Goal: Task Accomplishment & Management: Manage account settings

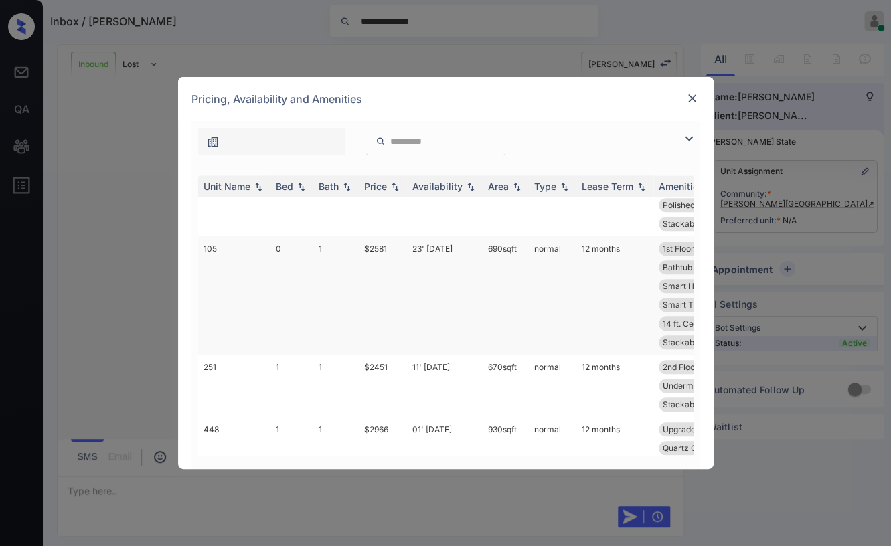
scroll to position [621, 0]
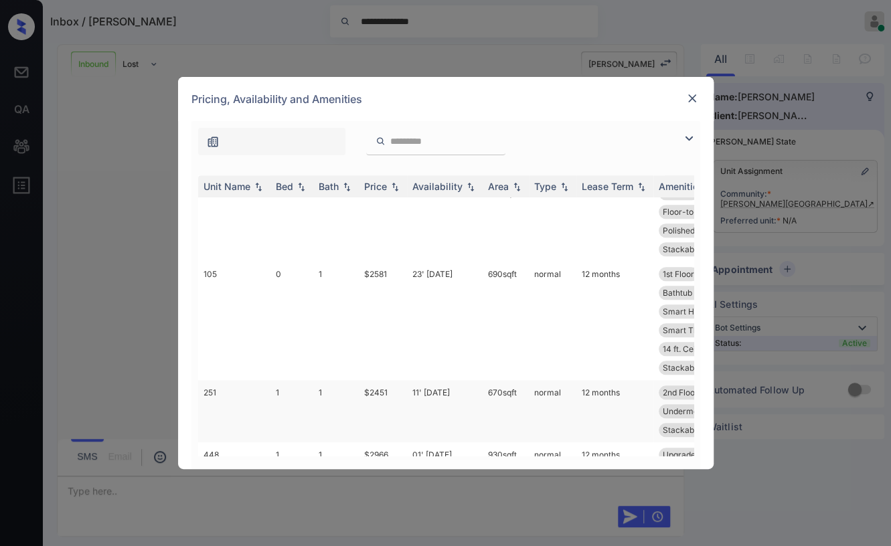
click at [270, 411] on td "1" at bounding box center [291, 411] width 43 height 62
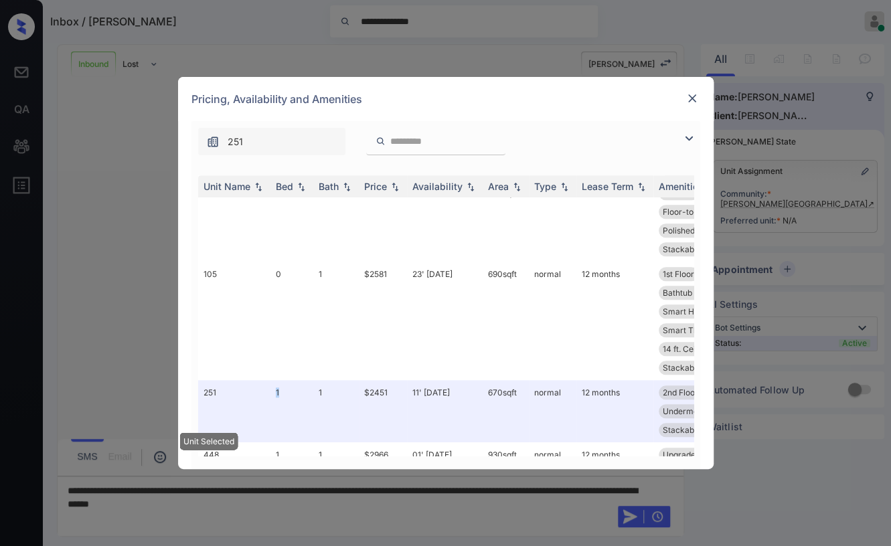
click at [689, 103] on img at bounding box center [691, 98] width 13 height 13
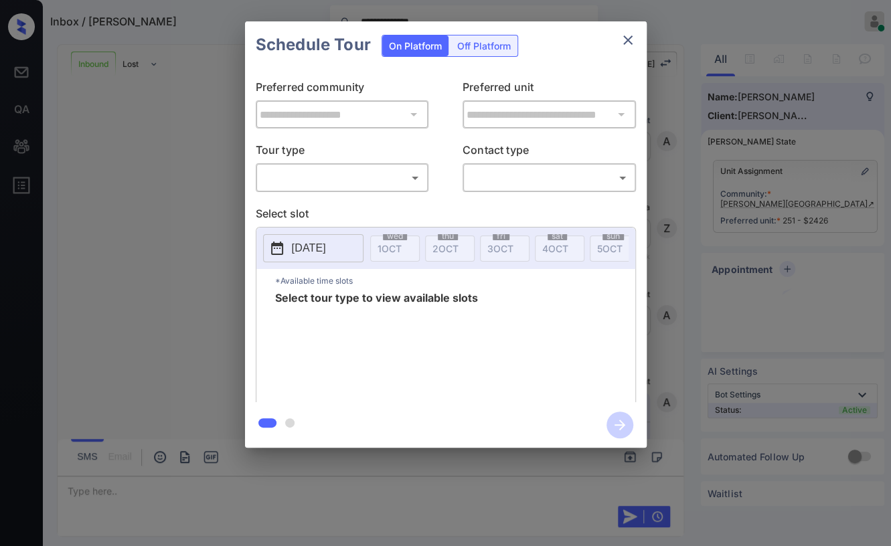
scroll to position [1209, 0]
click at [335, 177] on body "**********" at bounding box center [445, 273] width 891 height 546
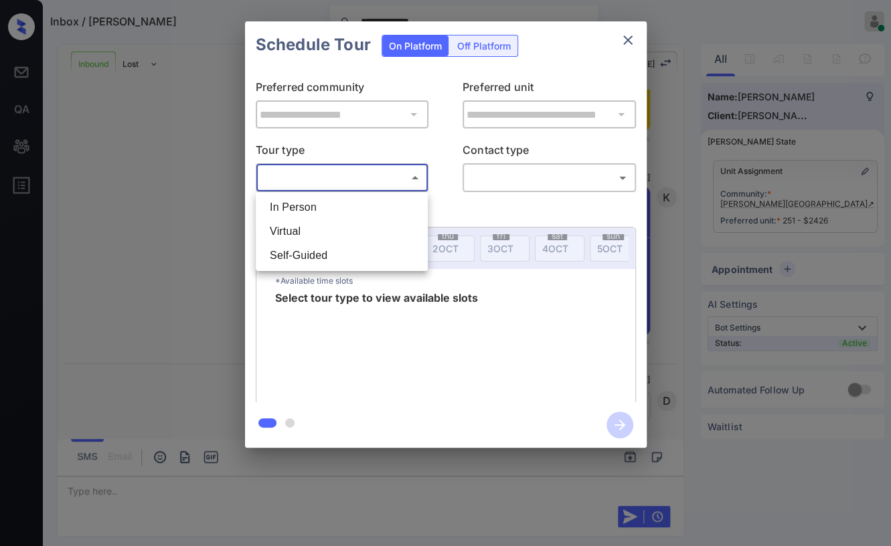
click at [310, 207] on li "In Person" at bounding box center [341, 207] width 165 height 24
type input "********"
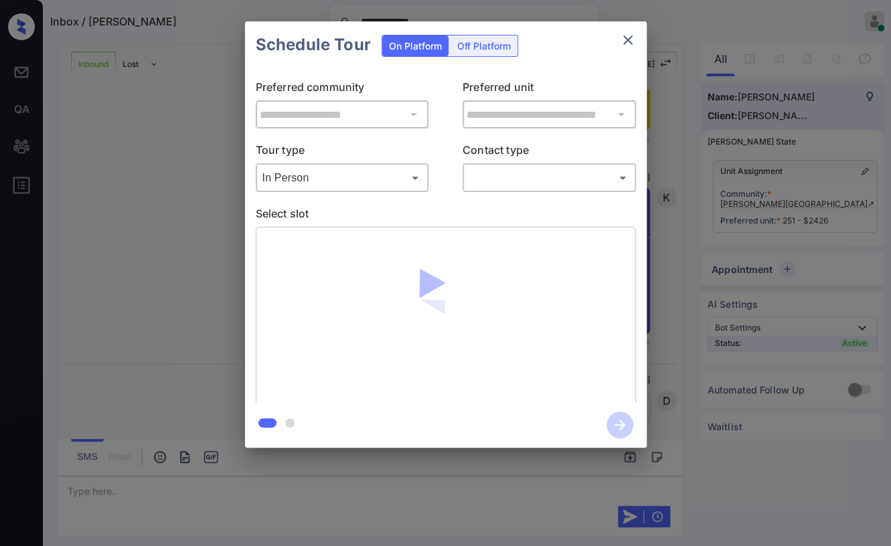
click at [526, 178] on body "**********" at bounding box center [445, 273] width 891 height 546
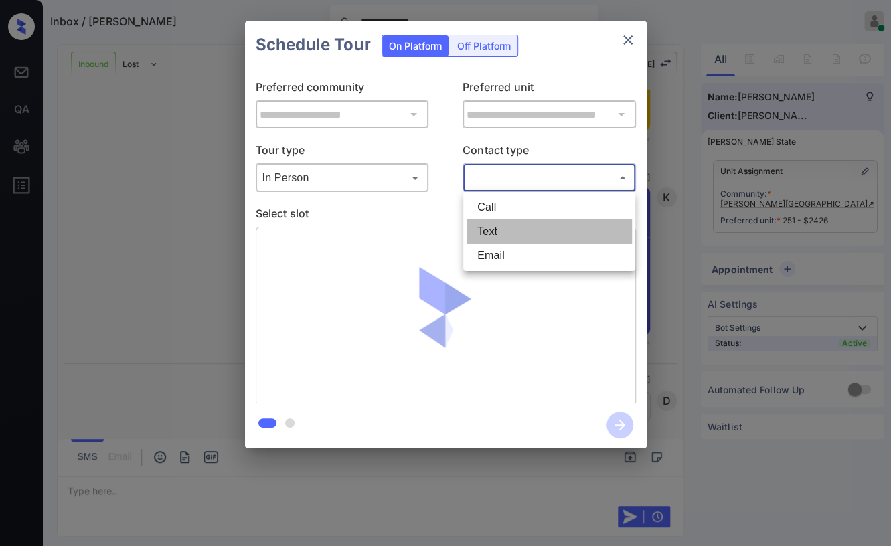
drag, startPoint x: 492, startPoint y: 232, endPoint x: 514, endPoint y: 235, distance: 22.2
click at [492, 232] on li "Text" at bounding box center [548, 231] width 165 height 24
type input "****"
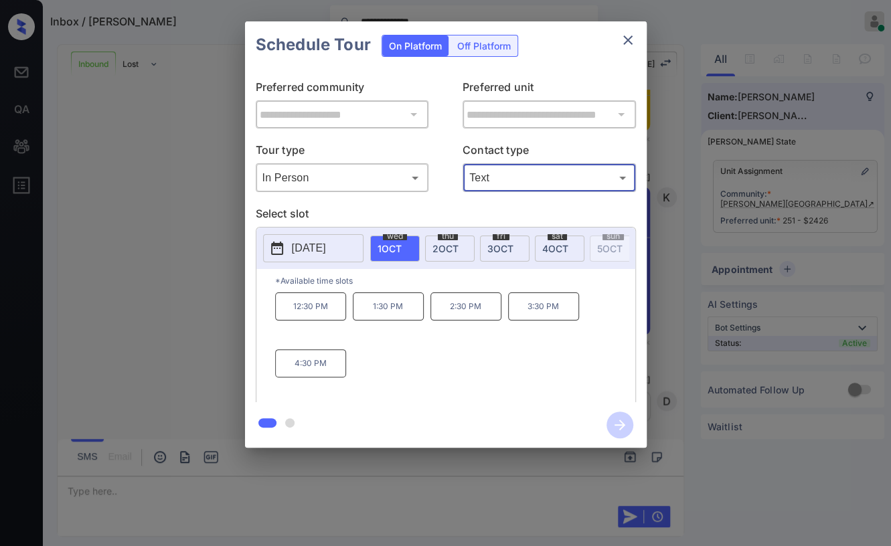
click at [495, 246] on span "3 OCT" at bounding box center [500, 248] width 26 height 11
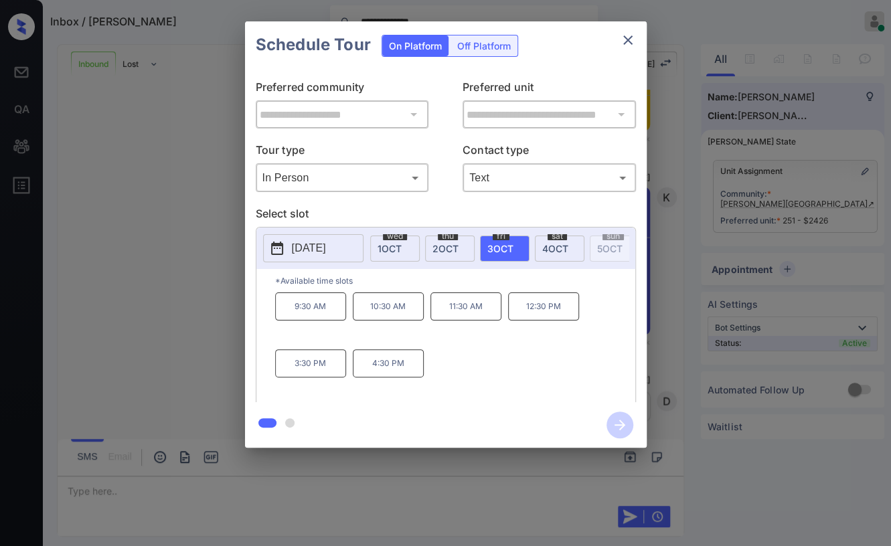
click at [304, 376] on p "3:30 PM" at bounding box center [310, 363] width 71 height 28
click at [618, 420] on icon "button" at bounding box center [619, 425] width 27 height 27
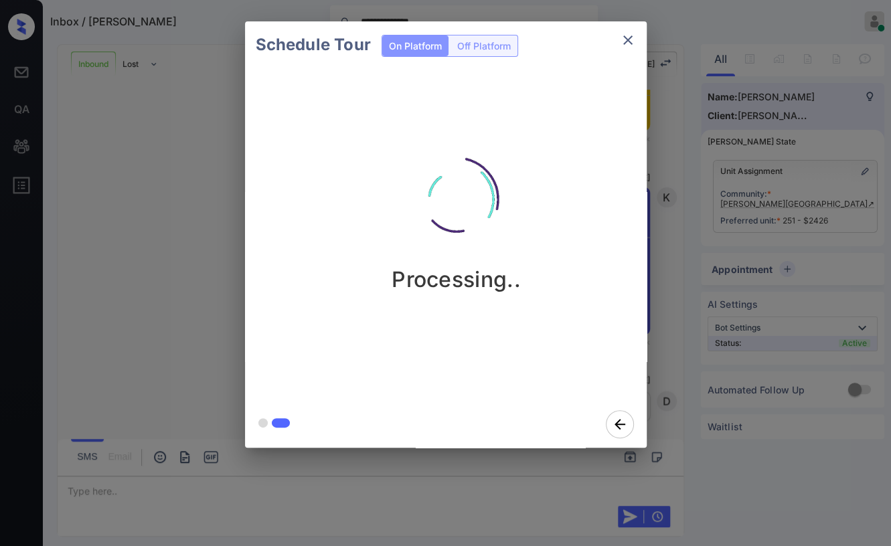
click at [198, 321] on div "Schedule Tour On Platform Off Platform Processing.." at bounding box center [445, 234] width 891 height 469
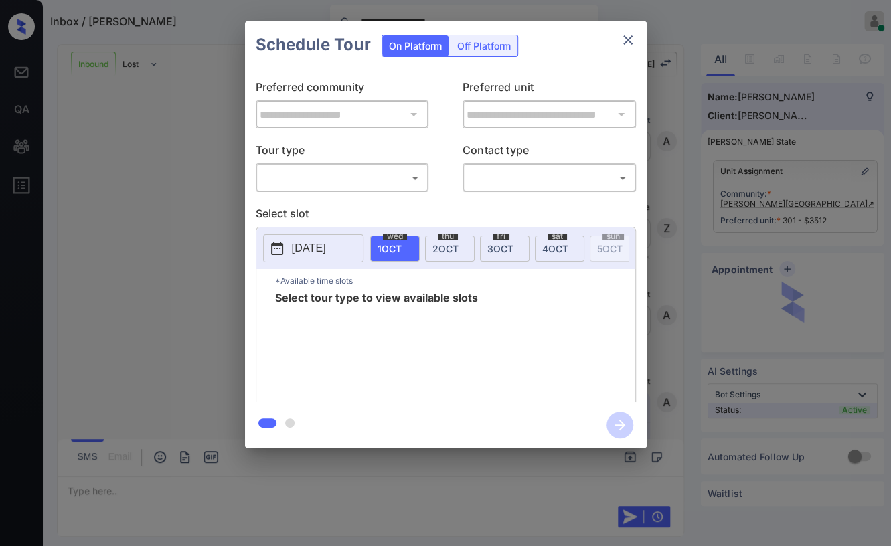
scroll to position [719, 0]
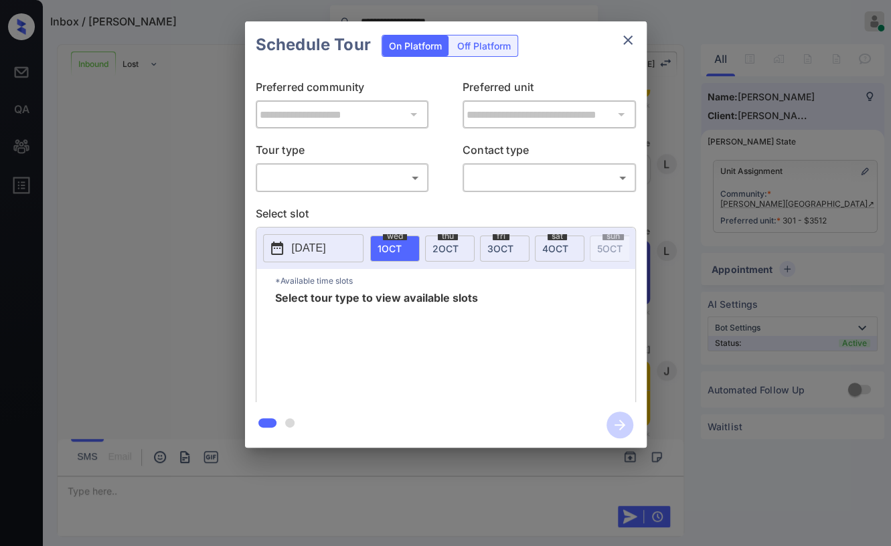
click at [625, 41] on icon "close" at bounding box center [628, 40] width 16 height 16
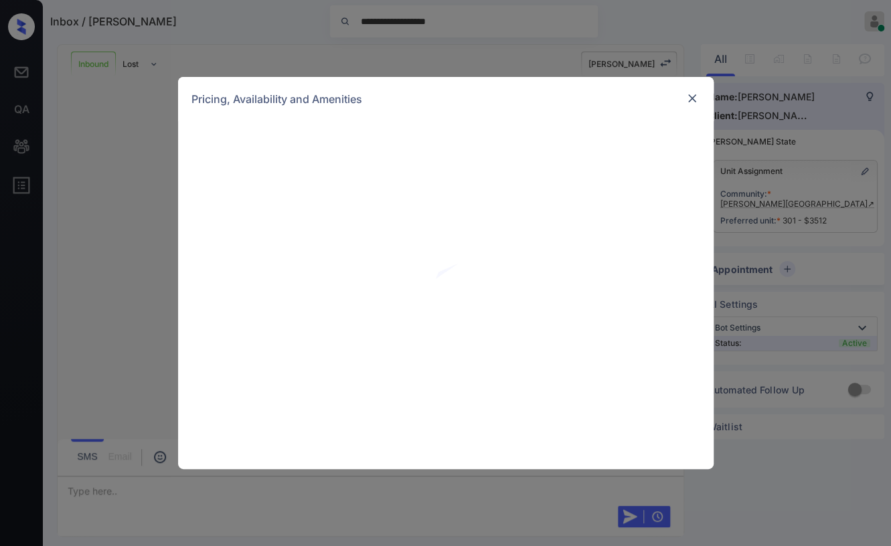
scroll to position [719, 0]
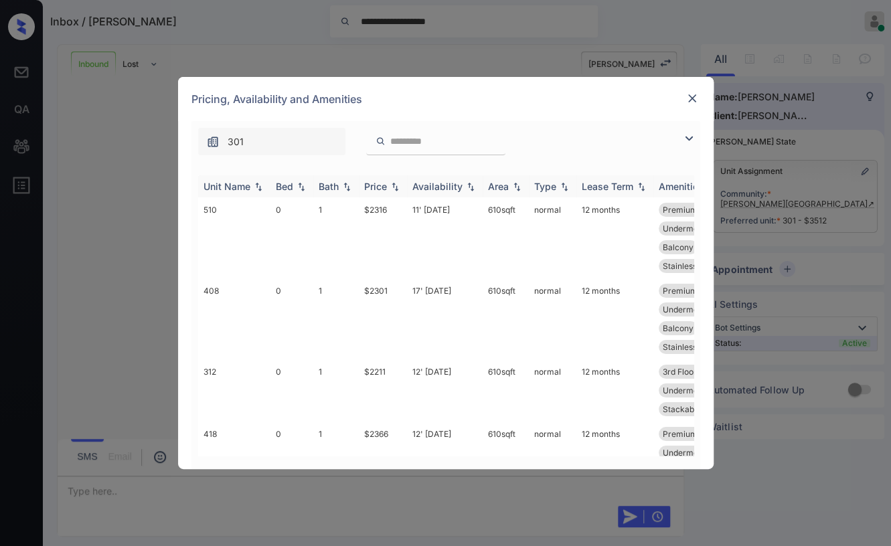
click at [284, 188] on div "Bed" at bounding box center [284, 186] width 17 height 11
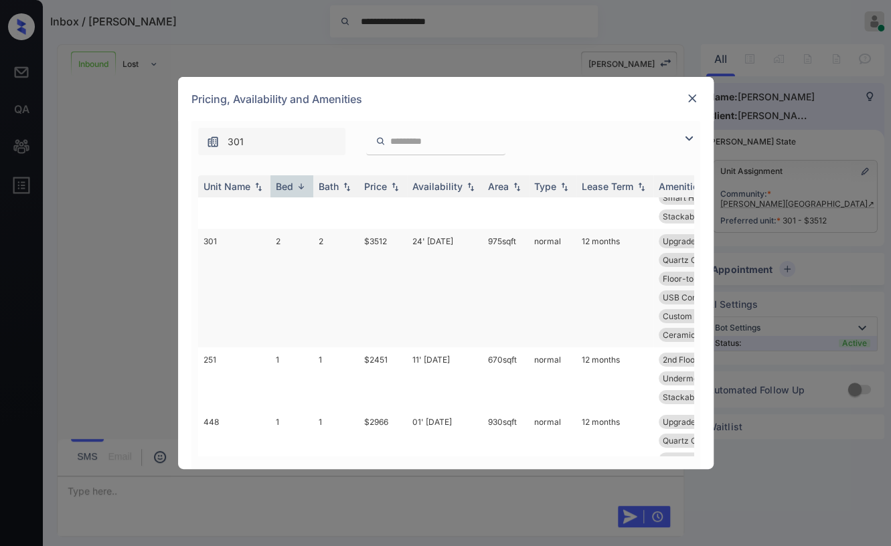
scroll to position [149, 0]
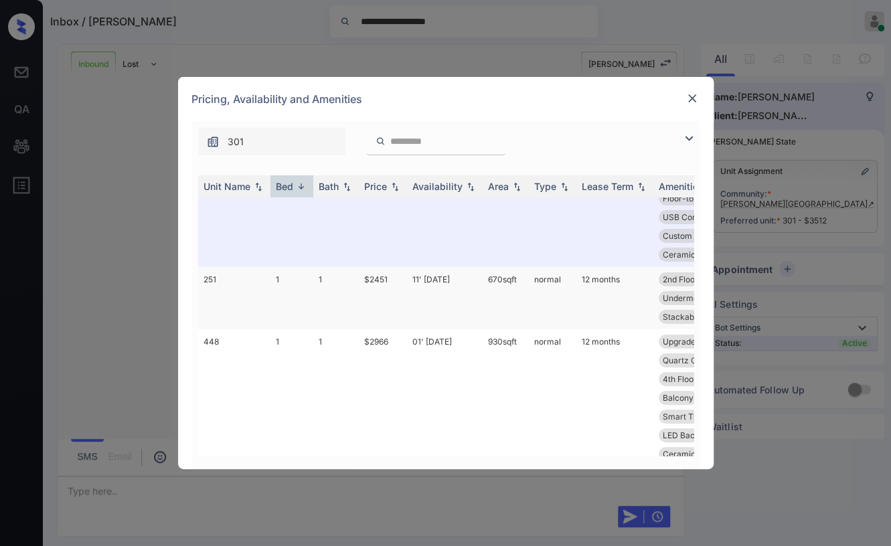
click at [313, 283] on td "1" at bounding box center [336, 298] width 46 height 62
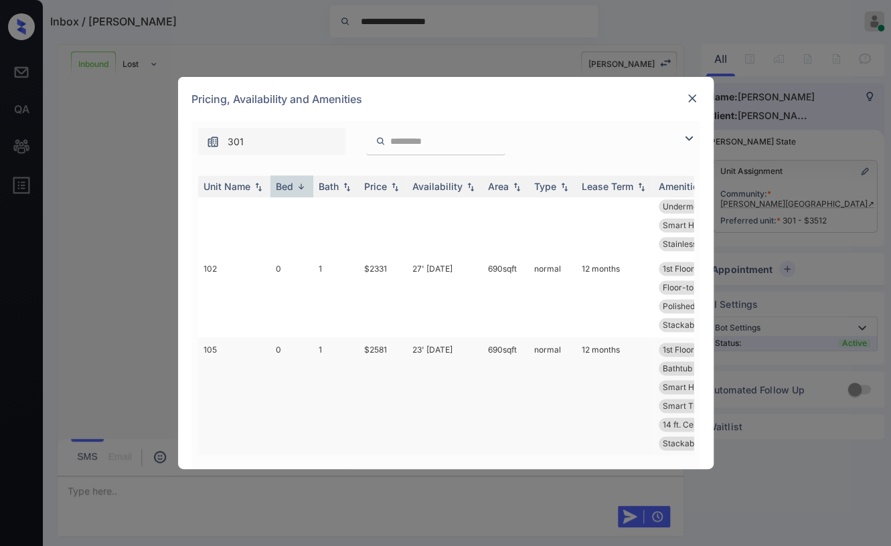
scroll to position [918, 0]
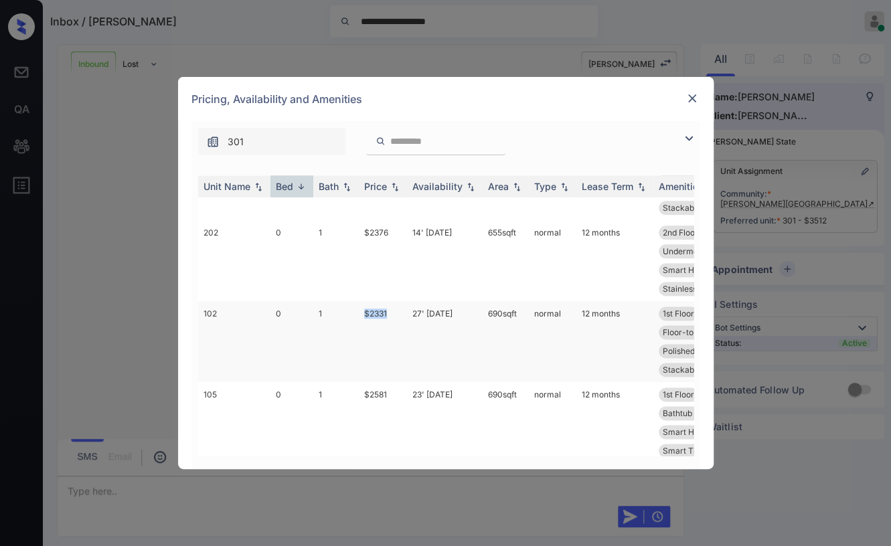
drag, startPoint x: 357, startPoint y: 312, endPoint x: 395, endPoint y: 313, distance: 38.8
click at [395, 313] on tr "102 0 1 $2331 27' Sep 25 690 sqft normal 12 months 1st Floor Quartz Countert...…" at bounding box center [547, 341] width 699 height 81
copy tr "$2331"
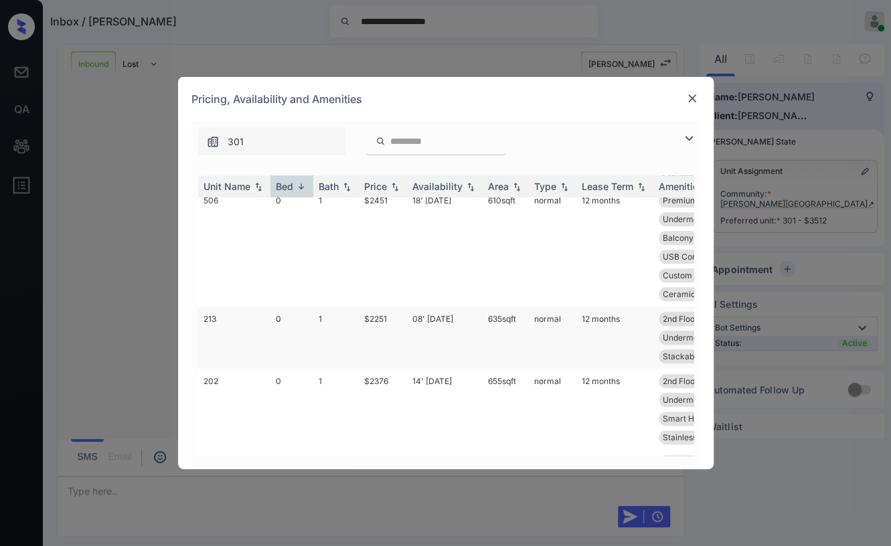
scroll to position [695, 0]
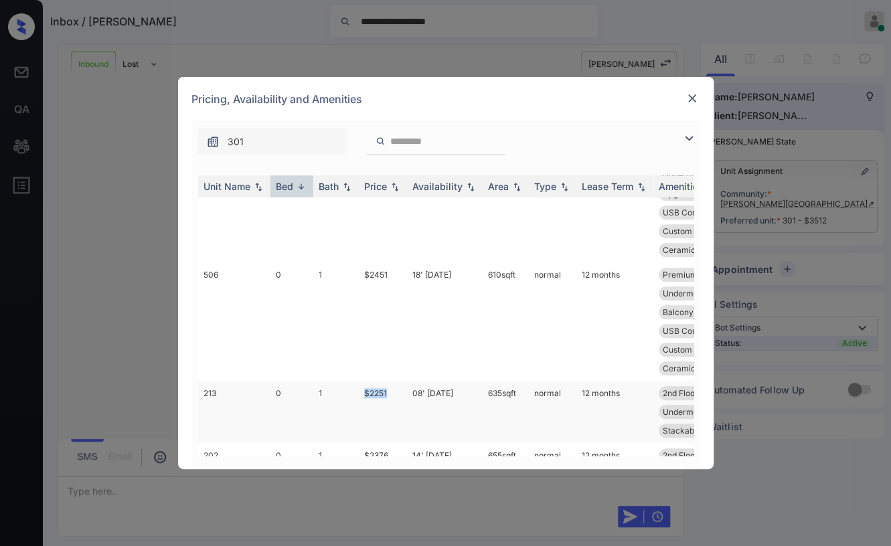
drag, startPoint x: 349, startPoint y: 394, endPoint x: 404, endPoint y: 394, distance: 55.5
click at [404, 394] on tr "213 0 1 $2251 08' Oct 25 635 sqft normal 12 months 2nd Floor Premium Vinyl F...…" at bounding box center [547, 412] width 699 height 62
copy tr "$2251"
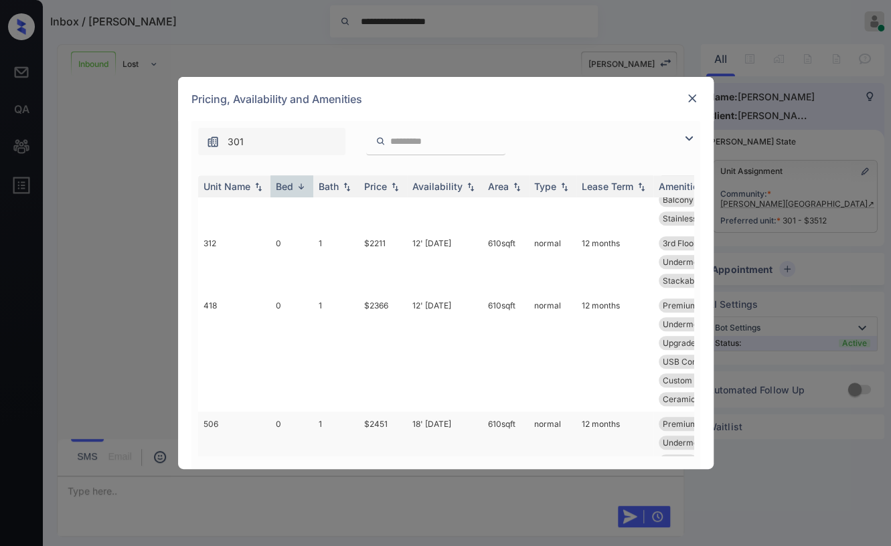
scroll to position [472, 0]
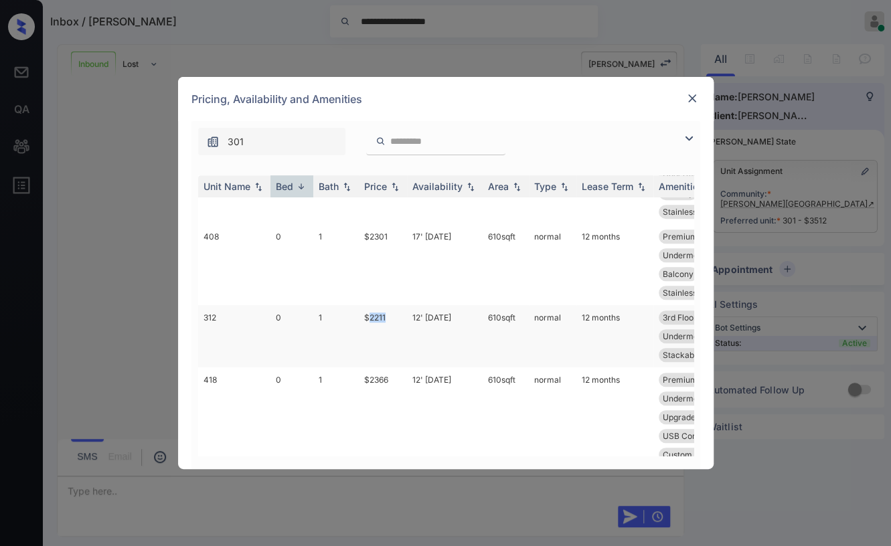
drag, startPoint x: 373, startPoint y: 312, endPoint x: 401, endPoint y: 314, distance: 28.1
click at [401, 314] on td "$2211" at bounding box center [383, 336] width 48 height 62
copy td "2211"
drag, startPoint x: 482, startPoint y: 317, endPoint x: 519, endPoint y: 312, distance: 37.9
click at [519, 312] on td "610 sqft" at bounding box center [505, 336] width 46 height 62
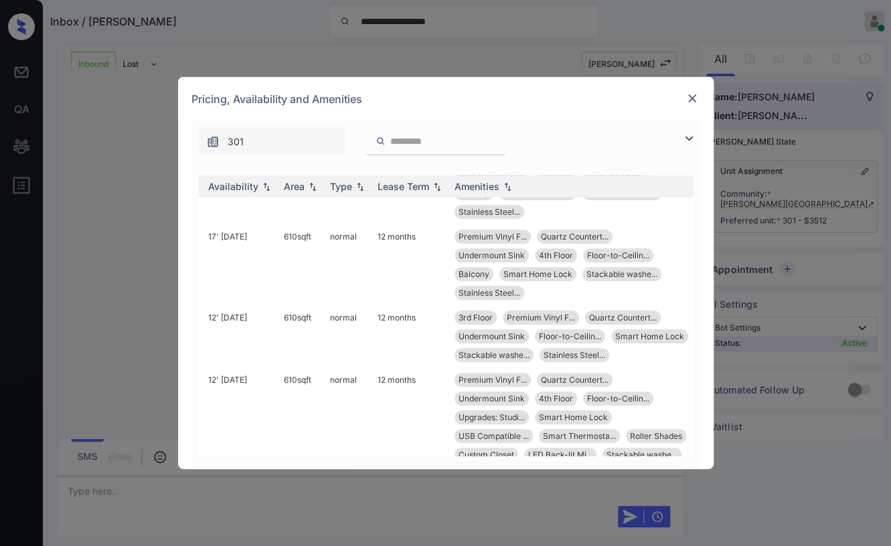
scroll to position [472, 214]
click at [683, 98] on div "Pricing, Availability and Amenities" at bounding box center [445, 99] width 535 height 44
click at [687, 97] on img at bounding box center [691, 98] width 13 height 13
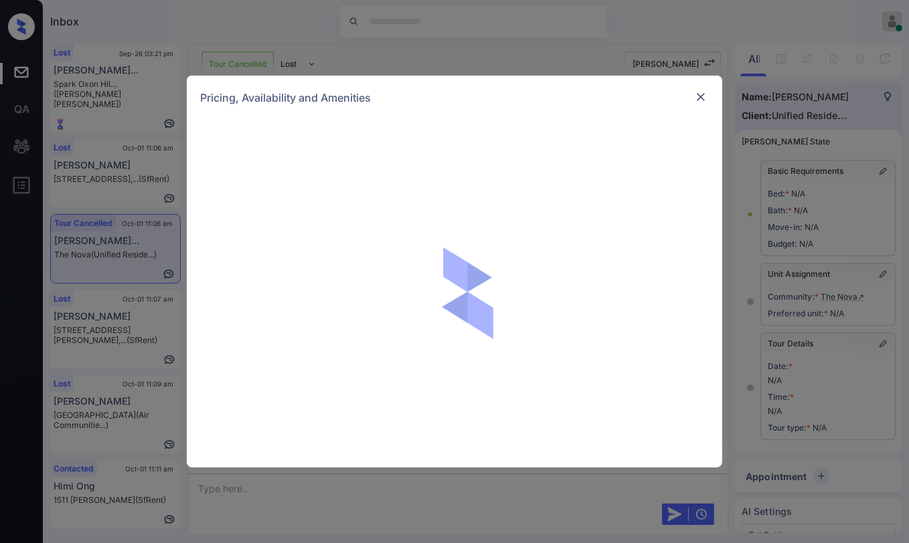
scroll to position [4368, 0]
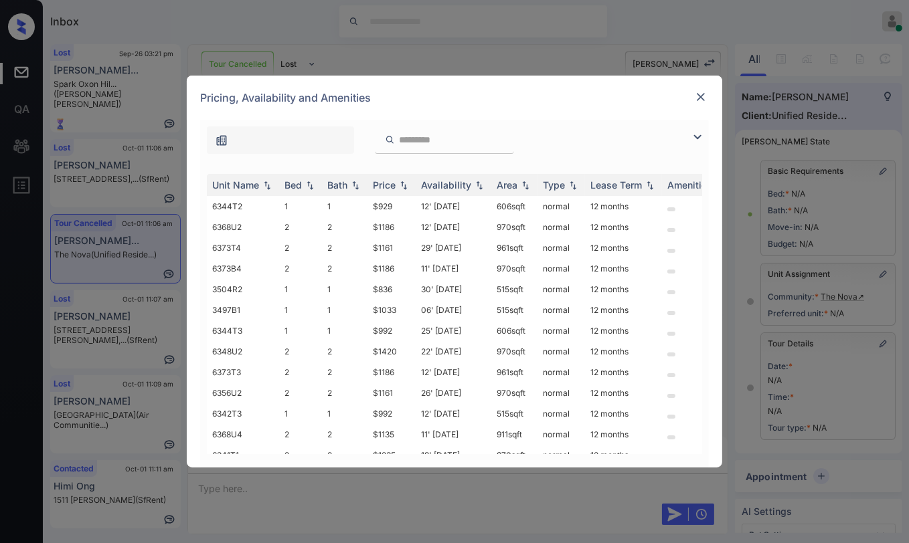
click at [703, 92] on img at bounding box center [700, 96] width 13 height 13
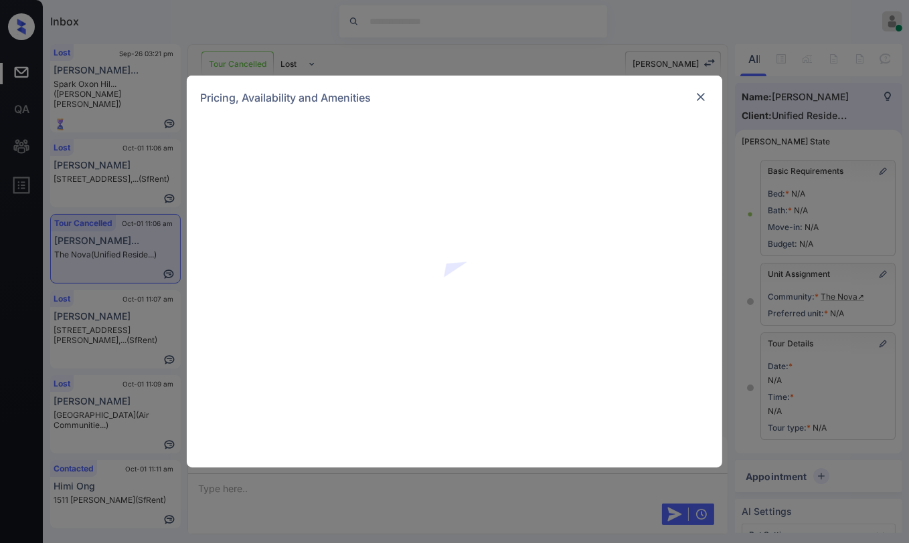
scroll to position [223, 0]
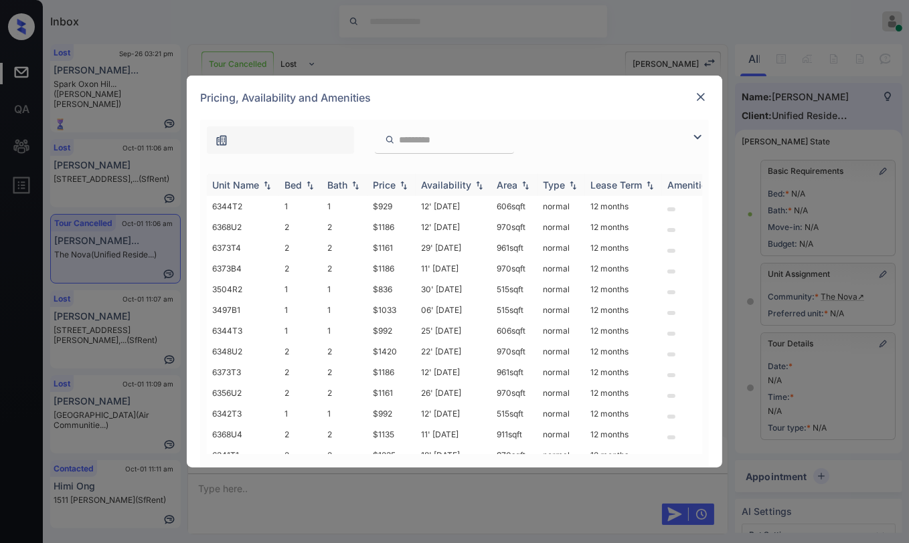
click at [297, 185] on div "Bed" at bounding box center [292, 184] width 17 height 11
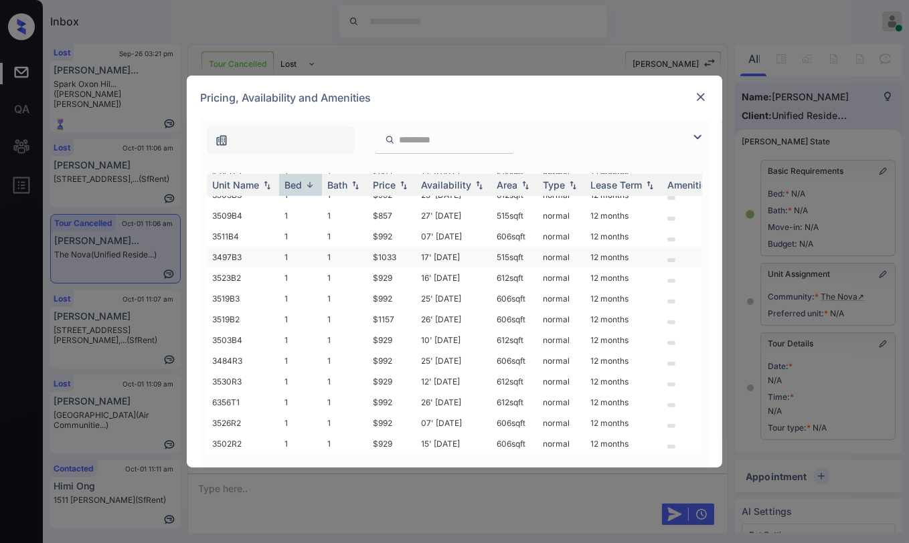
scroll to position [332, 0]
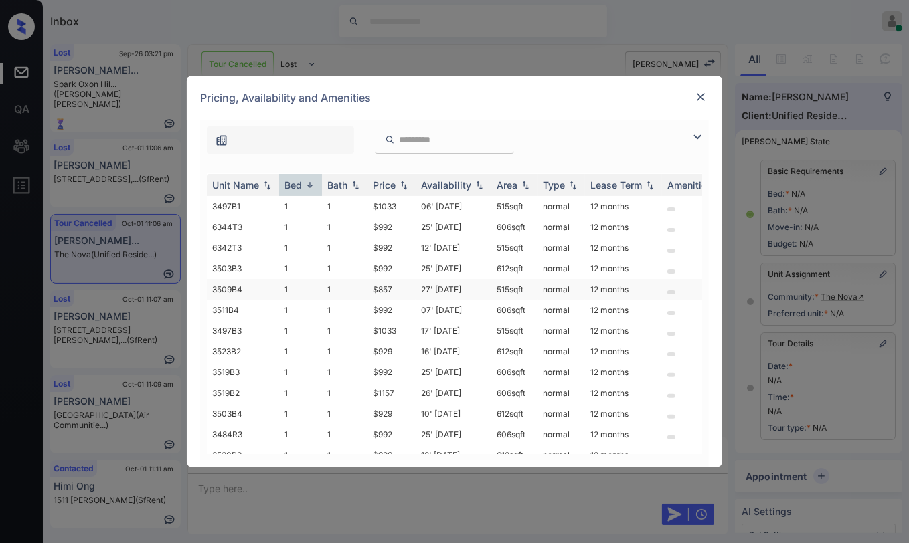
click at [280, 281] on td "1" at bounding box center [300, 289] width 43 height 21
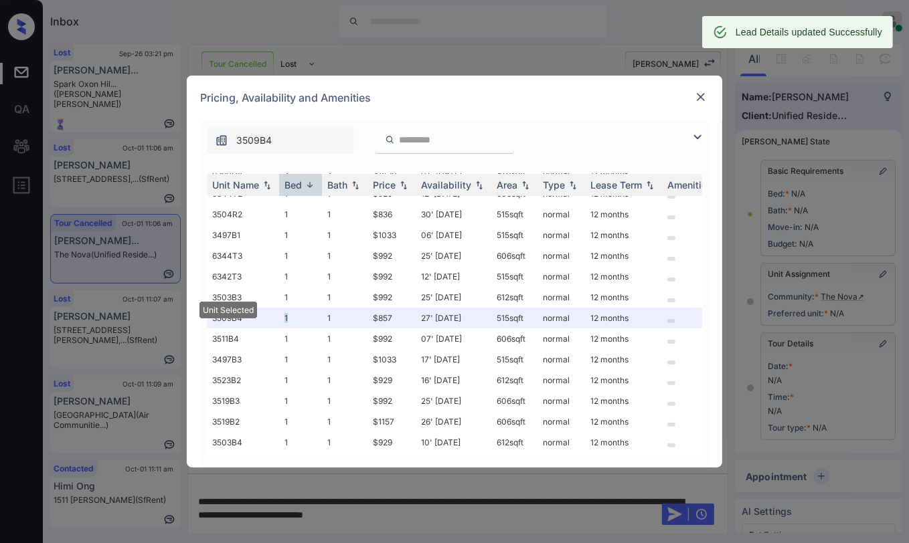
scroll to position [183, 0]
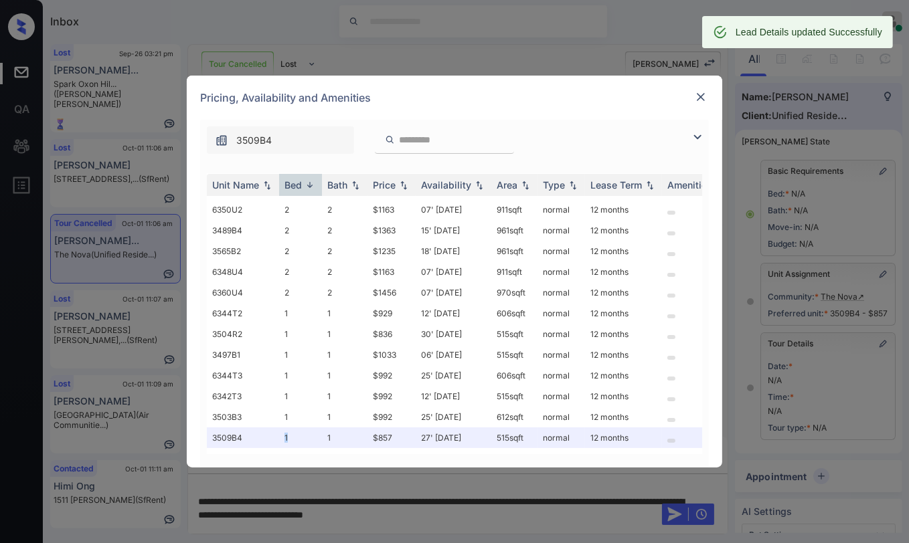
click at [703, 98] on img at bounding box center [700, 96] width 13 height 13
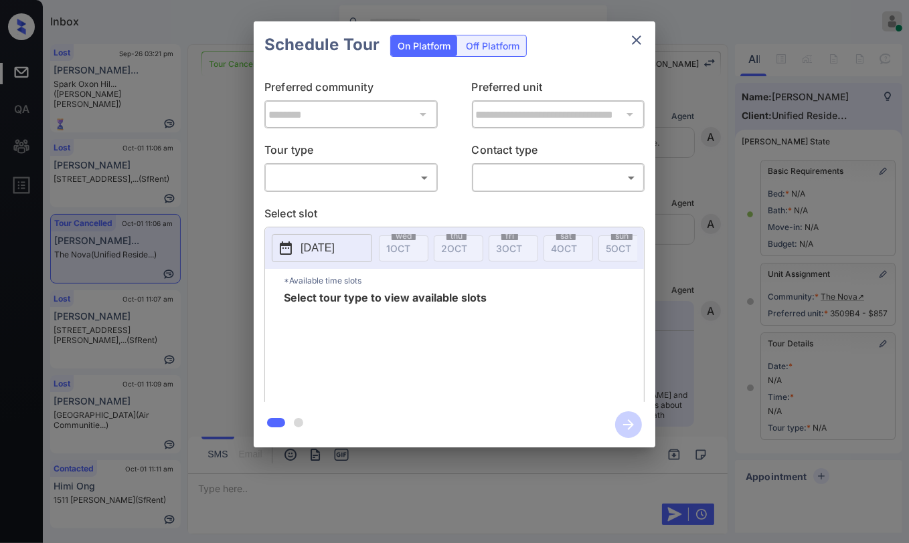
scroll to position [123, 0]
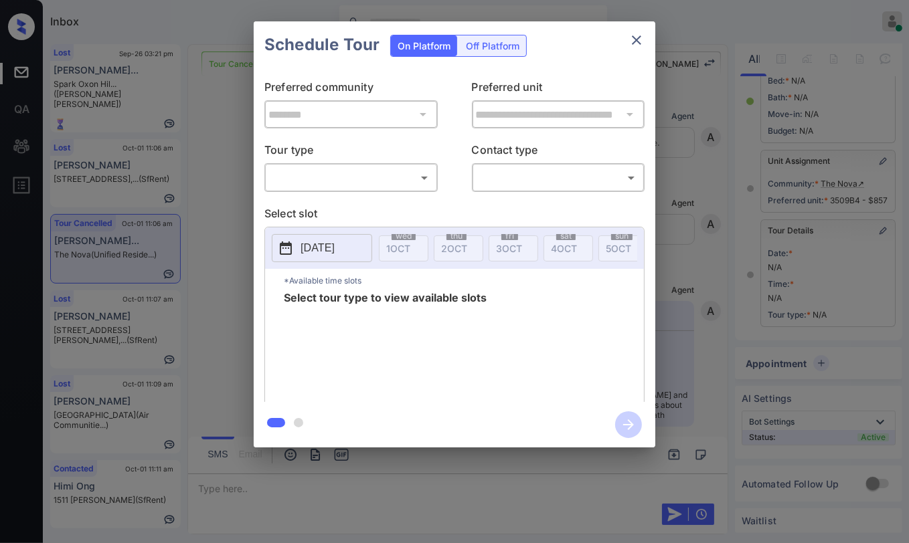
click at [636, 41] on icon "close" at bounding box center [636, 40] width 16 height 16
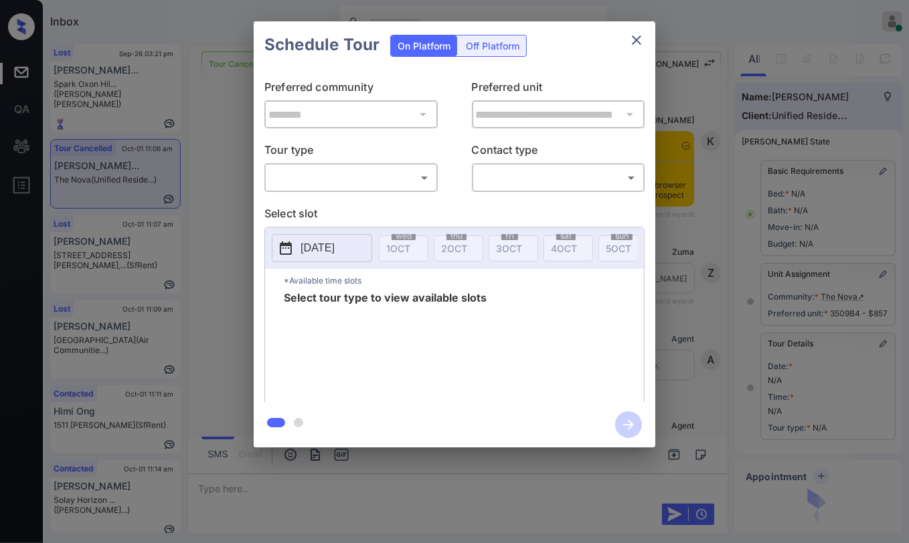
scroll to position [123, 0]
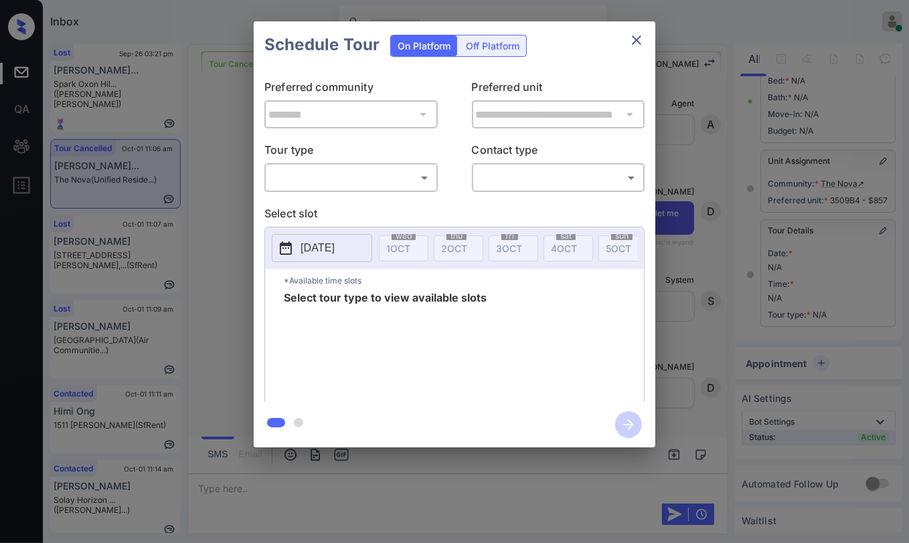
click at [361, 173] on body "Inbox [PERSON_NAME] [PERSON_NAME] Online Set yourself offline Set yourself on b…" at bounding box center [454, 271] width 909 height 543
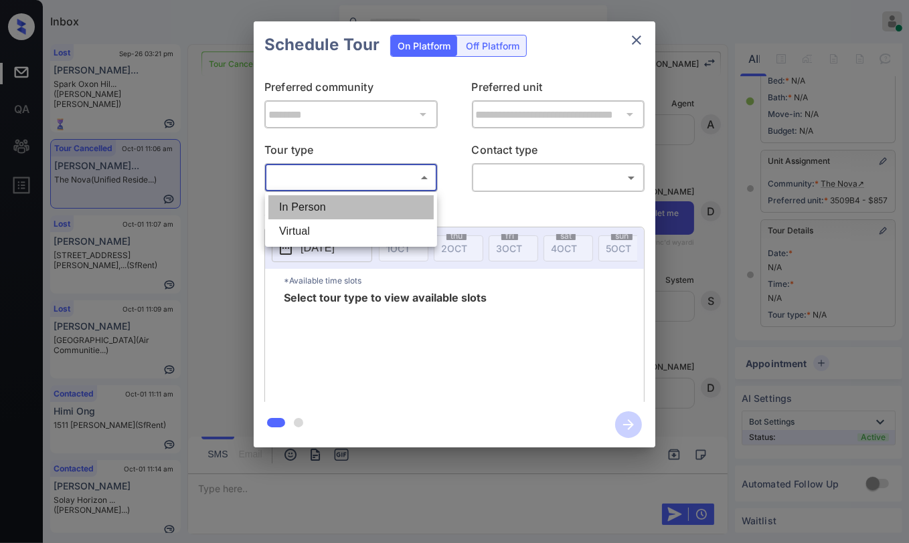
click at [311, 206] on li "In Person" at bounding box center [350, 207] width 165 height 24
type input "********"
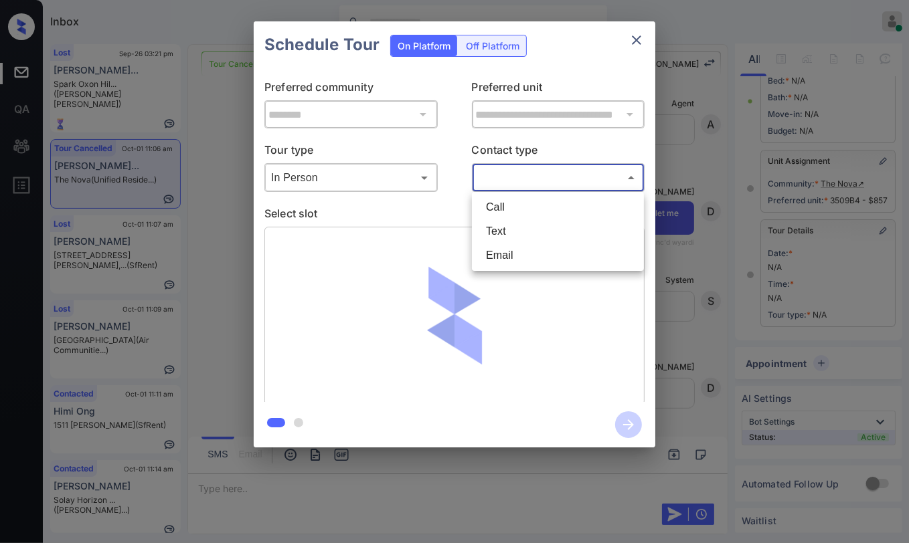
click at [570, 180] on body "Inbox [PERSON_NAME] [PERSON_NAME] Online Set yourself offline Set yourself on b…" at bounding box center [454, 271] width 909 height 543
click at [520, 225] on li "Text" at bounding box center [557, 231] width 165 height 24
type input "****"
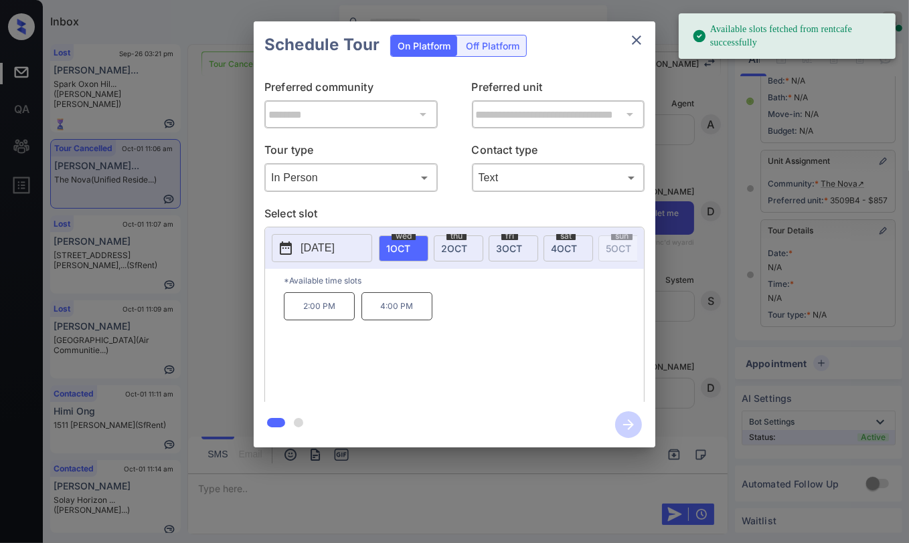
click at [331, 240] on p "[DATE]" at bounding box center [317, 248] width 34 height 16
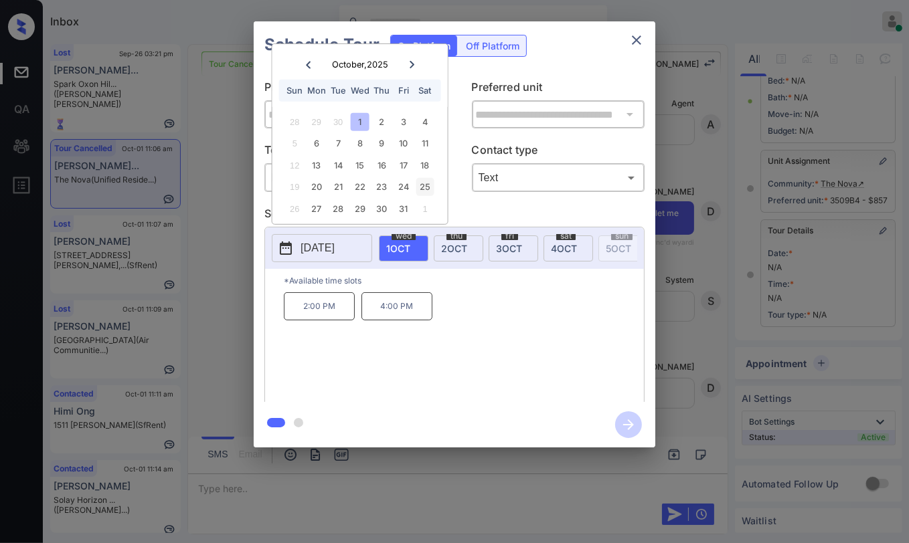
click at [419, 189] on div "25" at bounding box center [425, 187] width 18 height 18
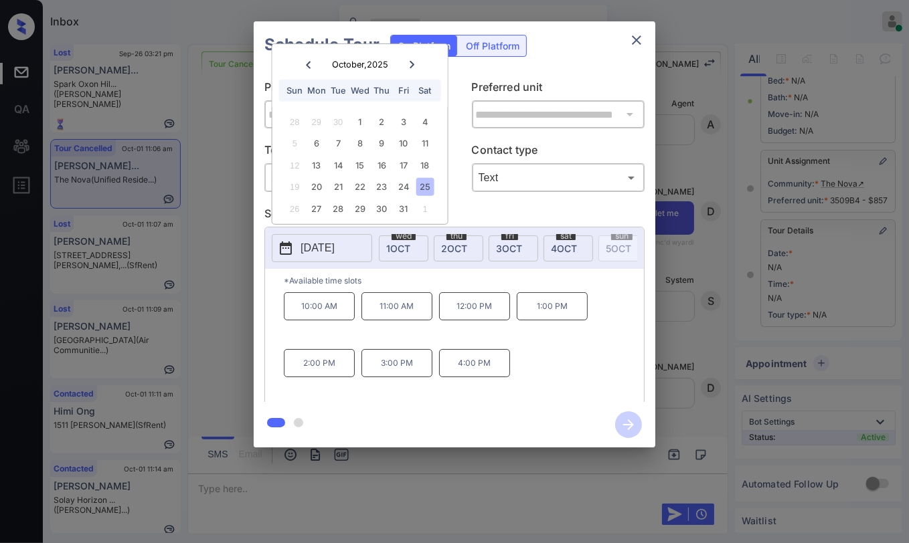
click at [309, 374] on p "2:00 PM" at bounding box center [319, 363] width 71 height 28
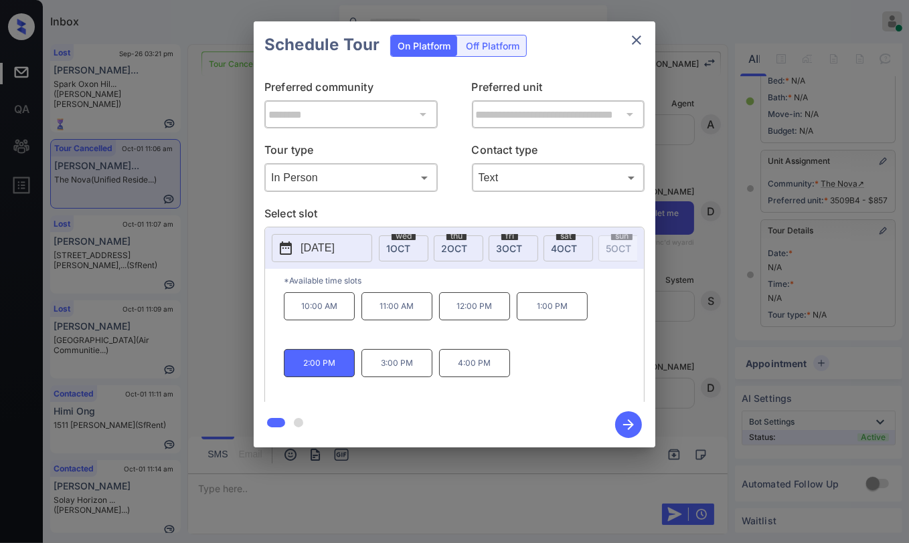
click at [631, 424] on icon "button" at bounding box center [628, 425] width 11 height 11
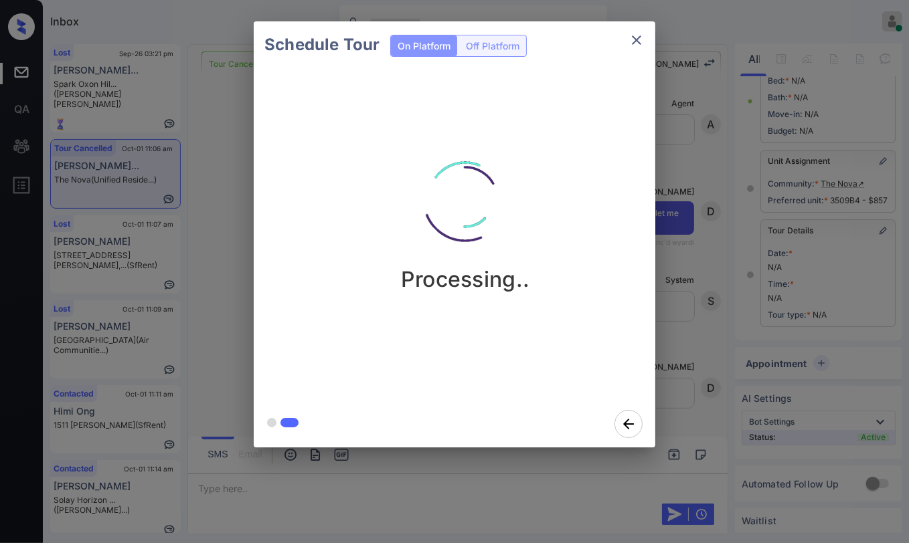
click at [233, 276] on div "Schedule Tour On Platform Off Platform Processing.." at bounding box center [454, 234] width 909 height 469
